Goal: Navigation & Orientation: Find specific page/section

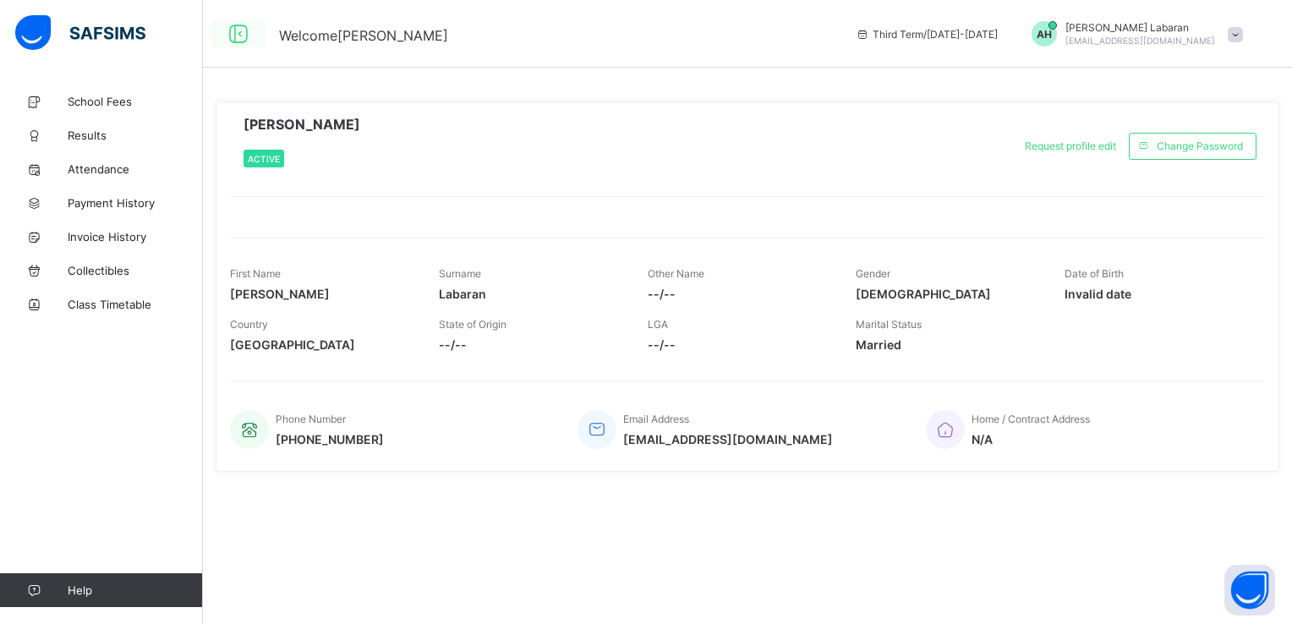
click at [240, 32] on icon at bounding box center [238, 34] width 29 height 25
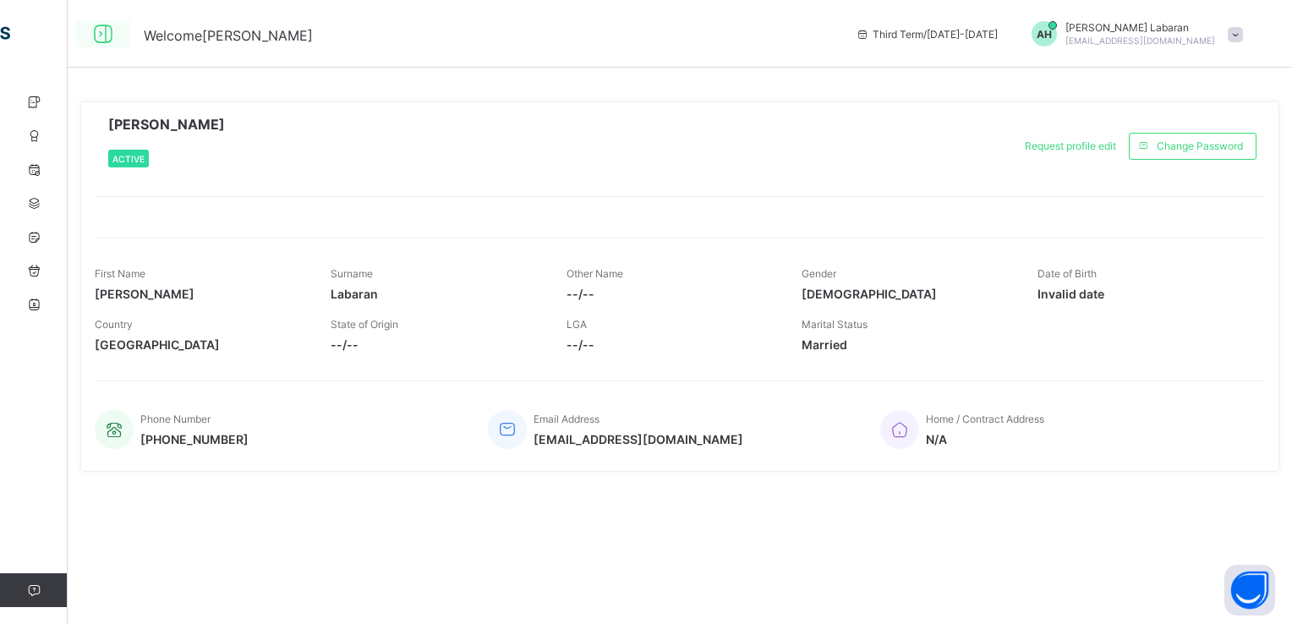
click at [103, 32] on icon at bounding box center [103, 34] width 29 height 25
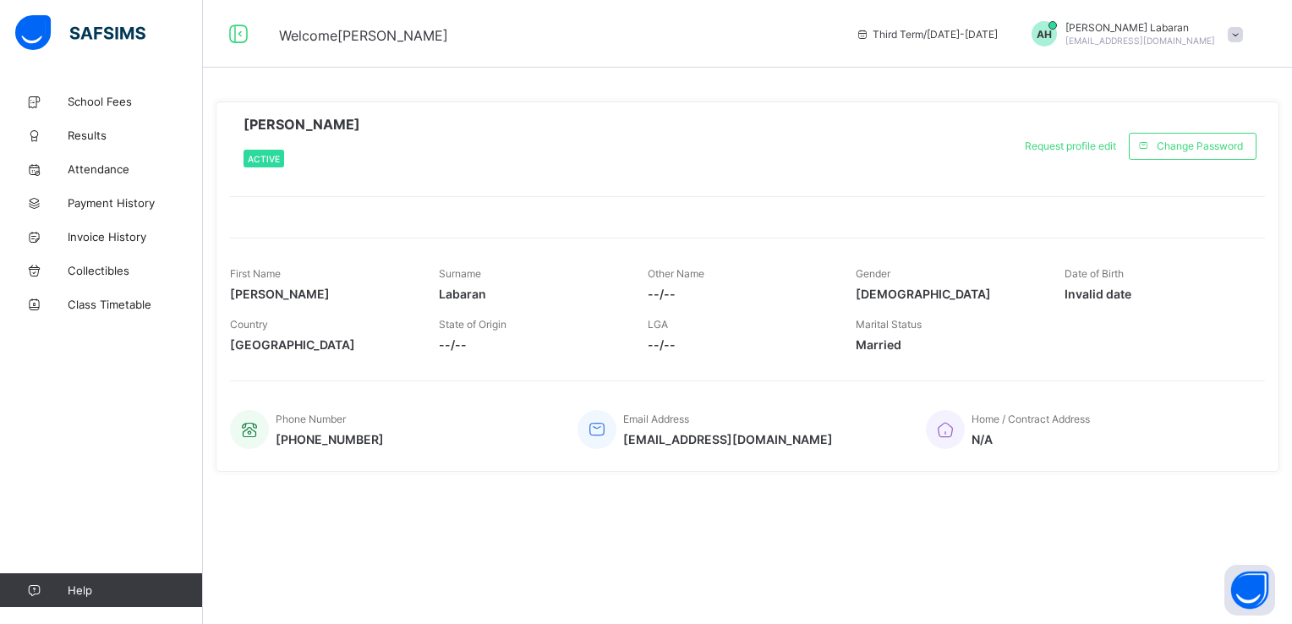
click at [31, 32] on img at bounding box center [80, 33] width 130 height 36
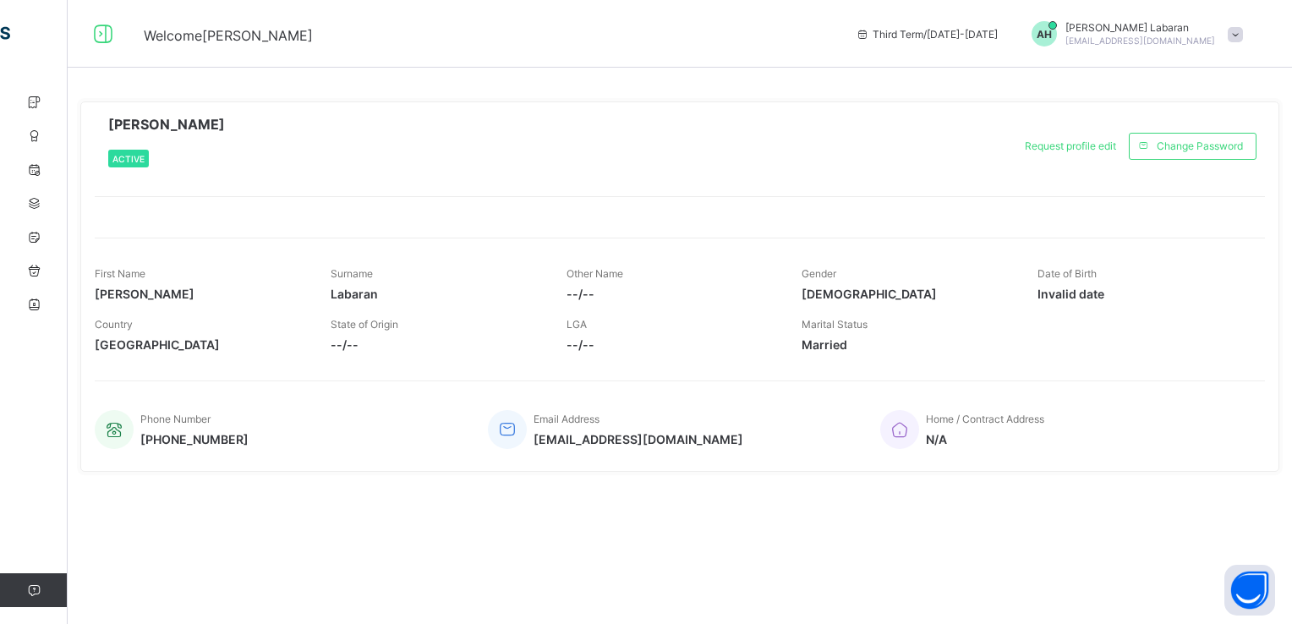
click at [716, 33] on div "[PERSON_NAME] [PERSON_NAME][EMAIL_ADDRESS][DOMAIN_NAME]" at bounding box center [1133, 33] width 237 height 25
click at [716, 89] on div "[PERSON_NAME] Active Request profile edit Change email Change Password First Na…" at bounding box center [679, 287] width 1199 height 396
click at [30, 99] on icon at bounding box center [34, 102] width 68 height 13
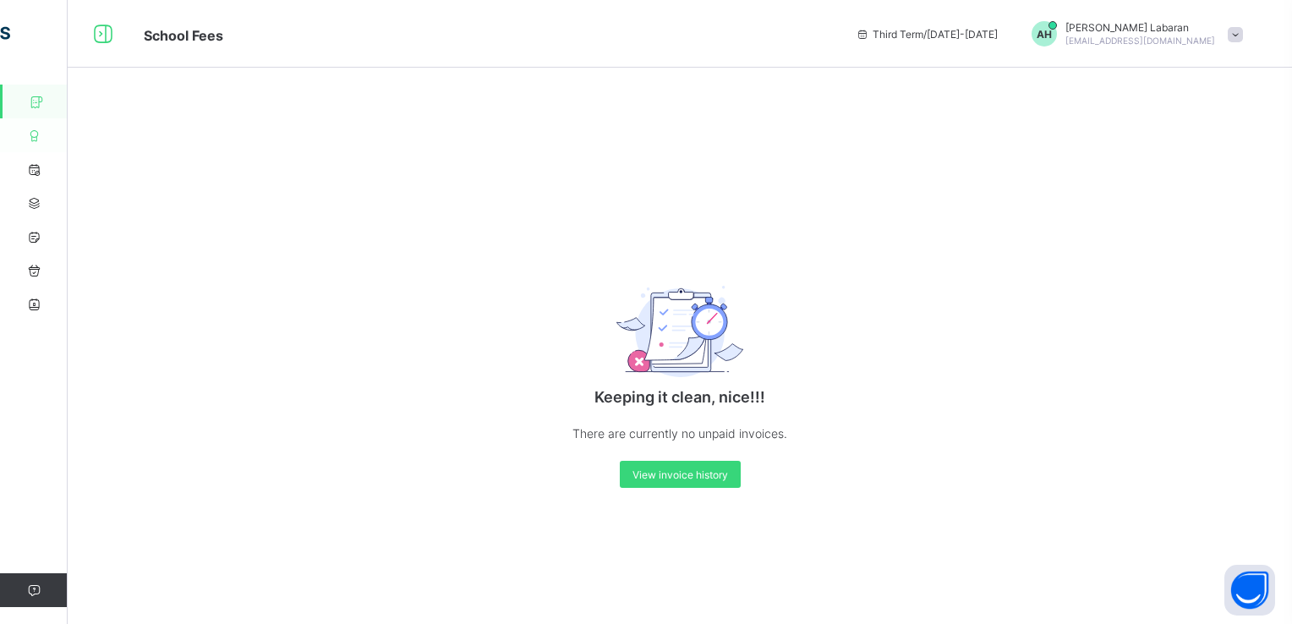
click at [39, 133] on icon at bounding box center [34, 135] width 68 height 13
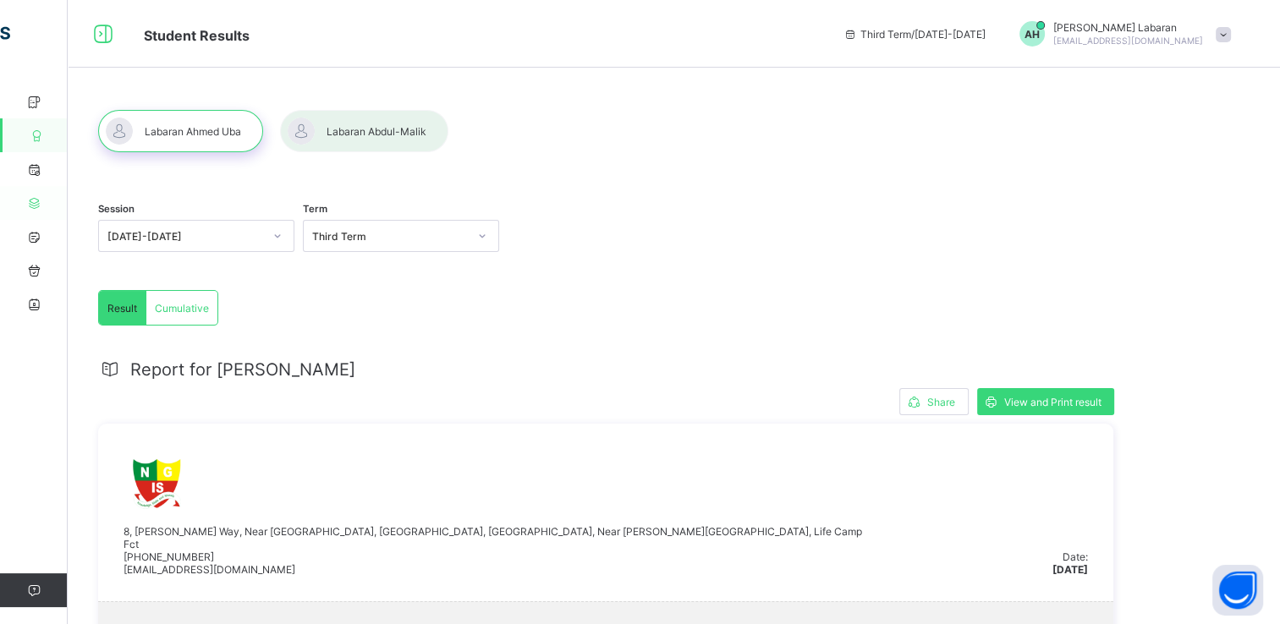
click at [32, 197] on icon at bounding box center [34, 203] width 68 height 13
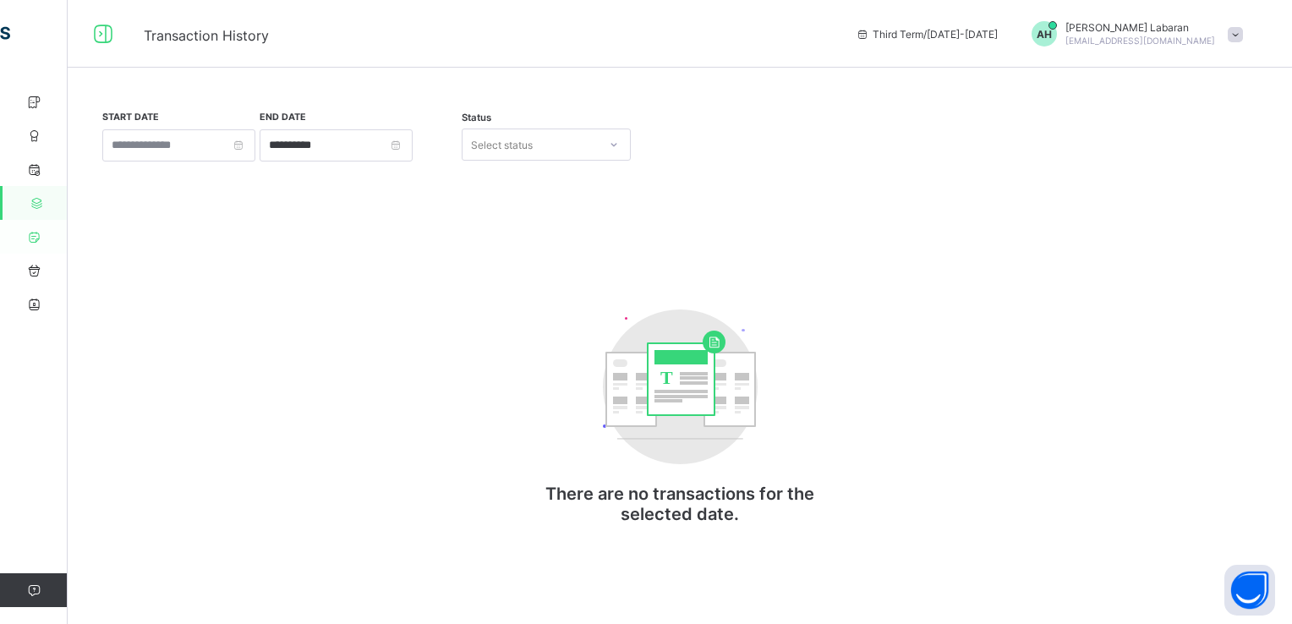
click at [34, 237] on icon at bounding box center [34, 237] width 68 height 13
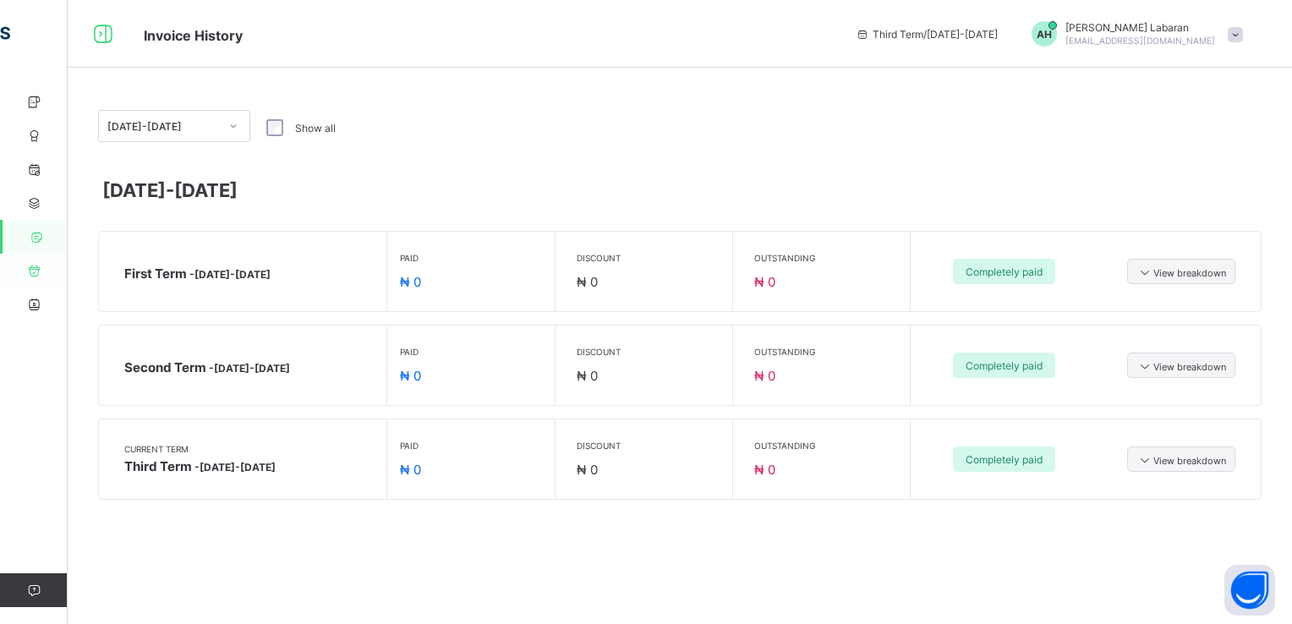
click at [36, 271] on icon at bounding box center [34, 271] width 68 height 13
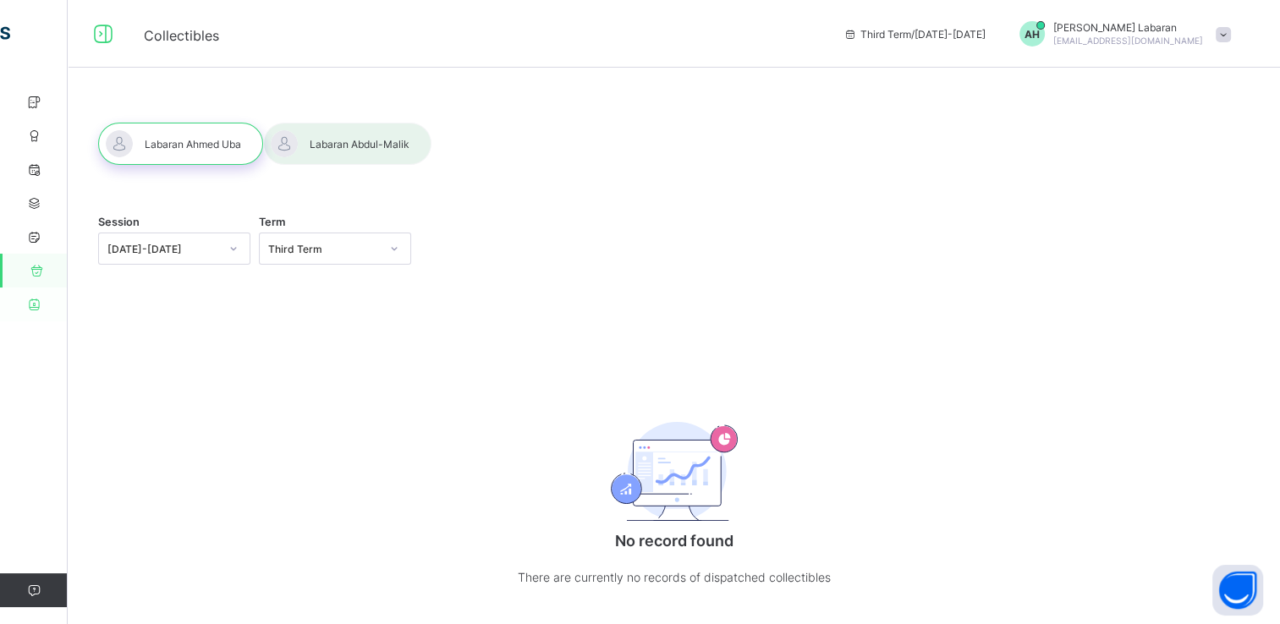
click at [33, 299] on icon at bounding box center [34, 305] width 68 height 13
click at [197, 35] on span "Collectibles" at bounding box center [181, 35] width 75 height 17
click at [716, 31] on span at bounding box center [1222, 34] width 15 height 15
click at [716, 166] on span "Logout" at bounding box center [1176, 164] width 112 height 19
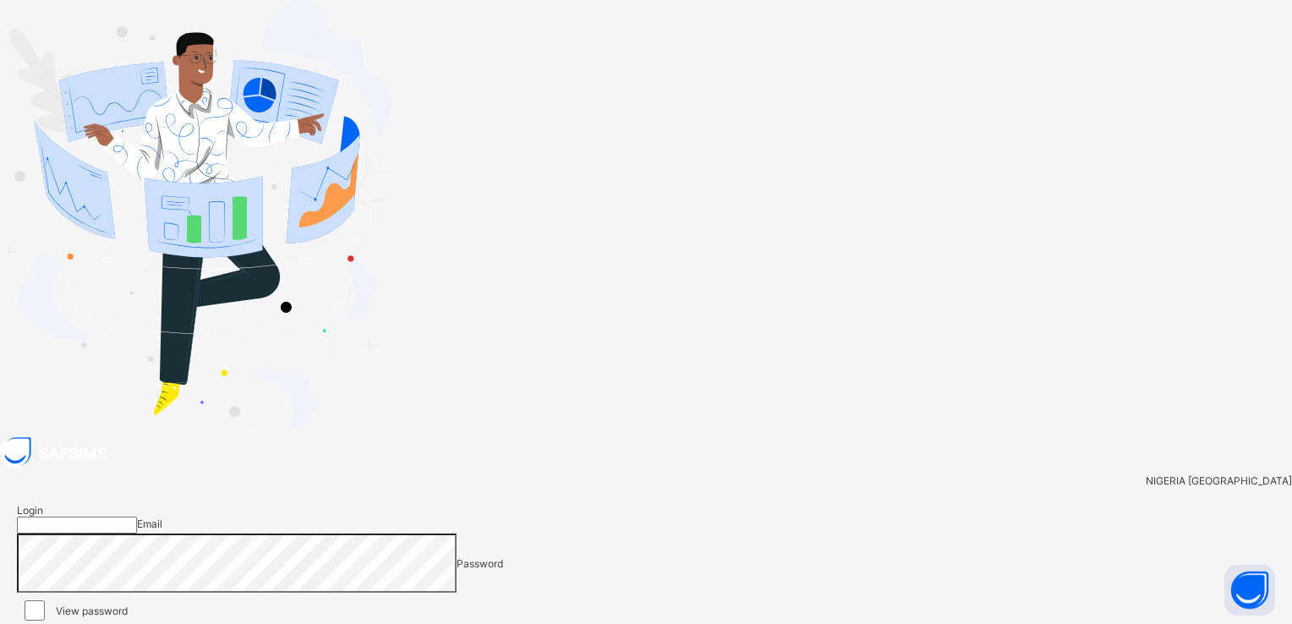
type input "**********"
click at [716, 598] on span "Login" at bounding box center [1248, 634] width 26 height 13
